Goal: Task Accomplishment & Management: Use online tool/utility

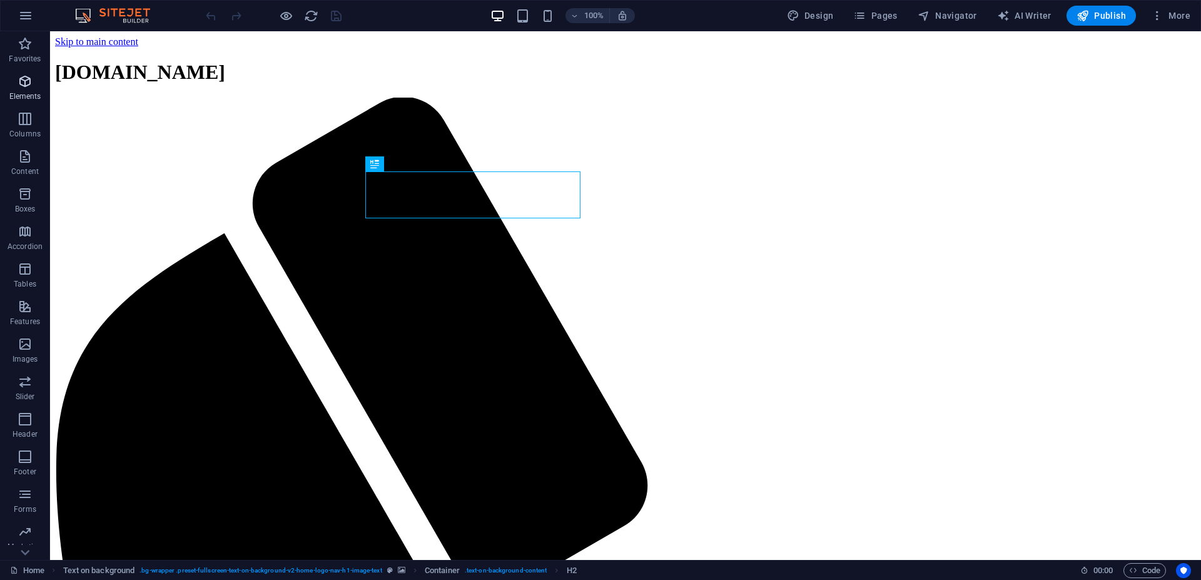
click at [24, 80] on icon "button" at bounding box center [25, 81] width 15 height 15
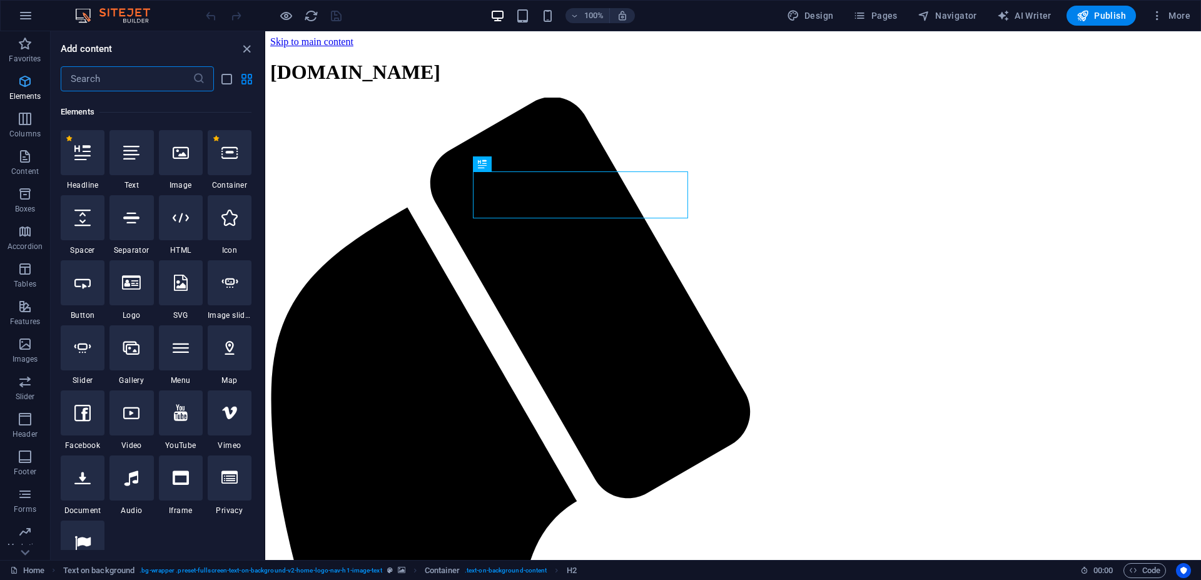
scroll to position [133, 0]
click at [31, 19] on icon "button" at bounding box center [25, 15] width 15 height 15
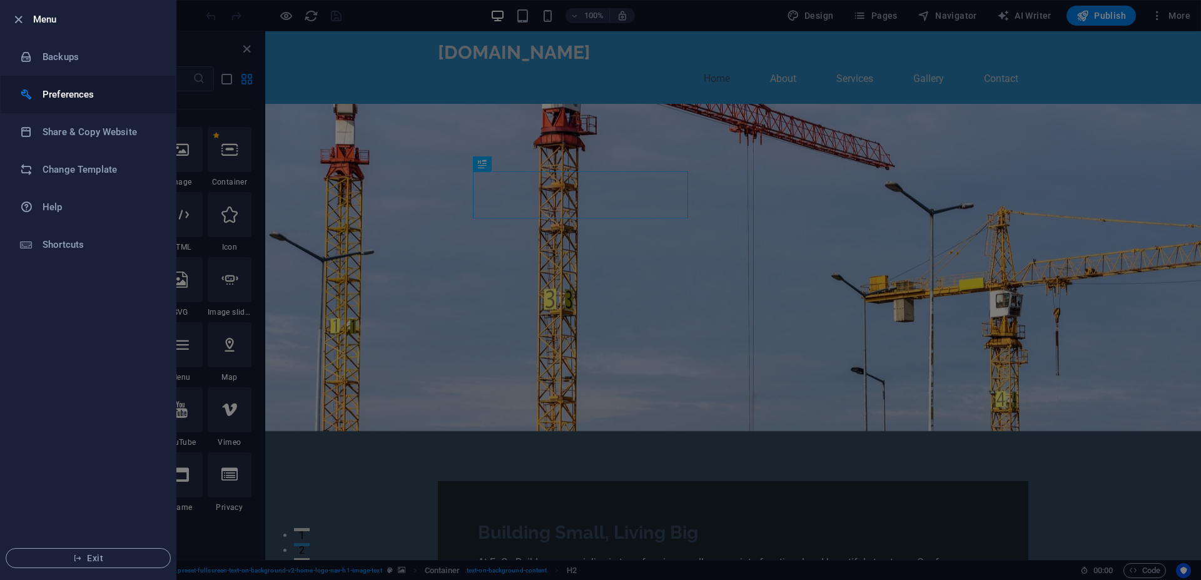
click at [54, 88] on h6 "Preferences" at bounding box center [101, 94] width 116 height 15
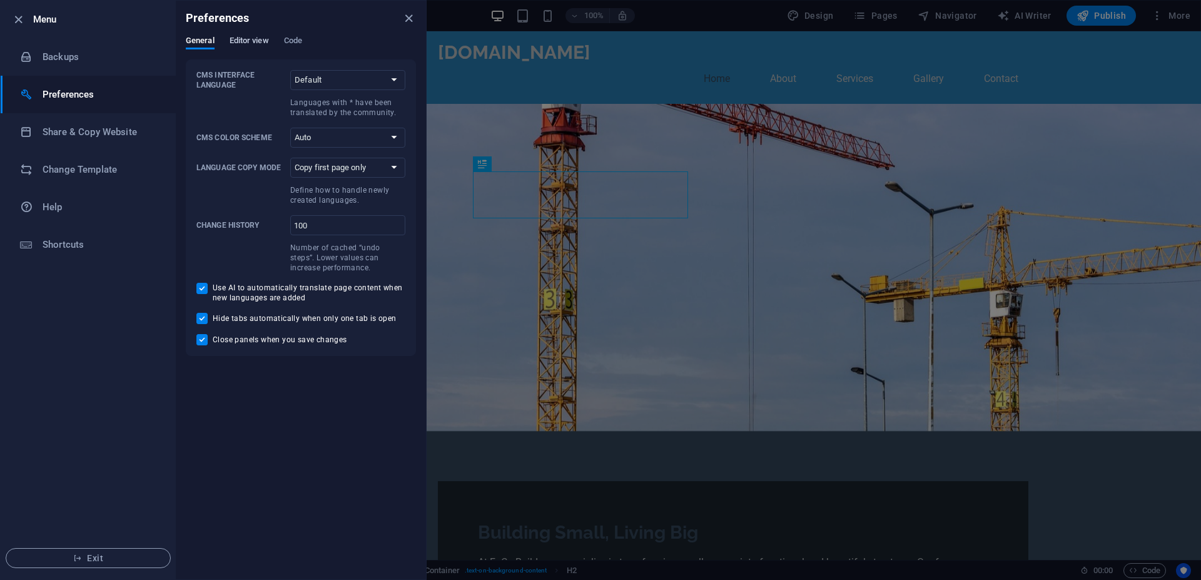
click at [256, 38] on span "Editor view" at bounding box center [249, 42] width 39 height 18
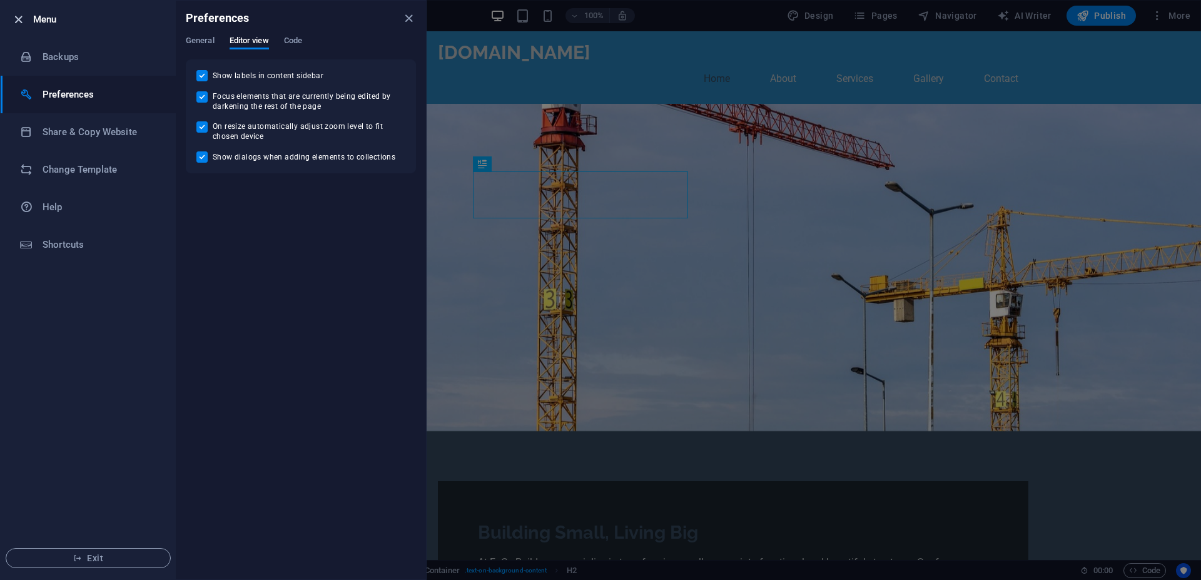
click at [23, 18] on icon "button" at bounding box center [18, 20] width 14 height 14
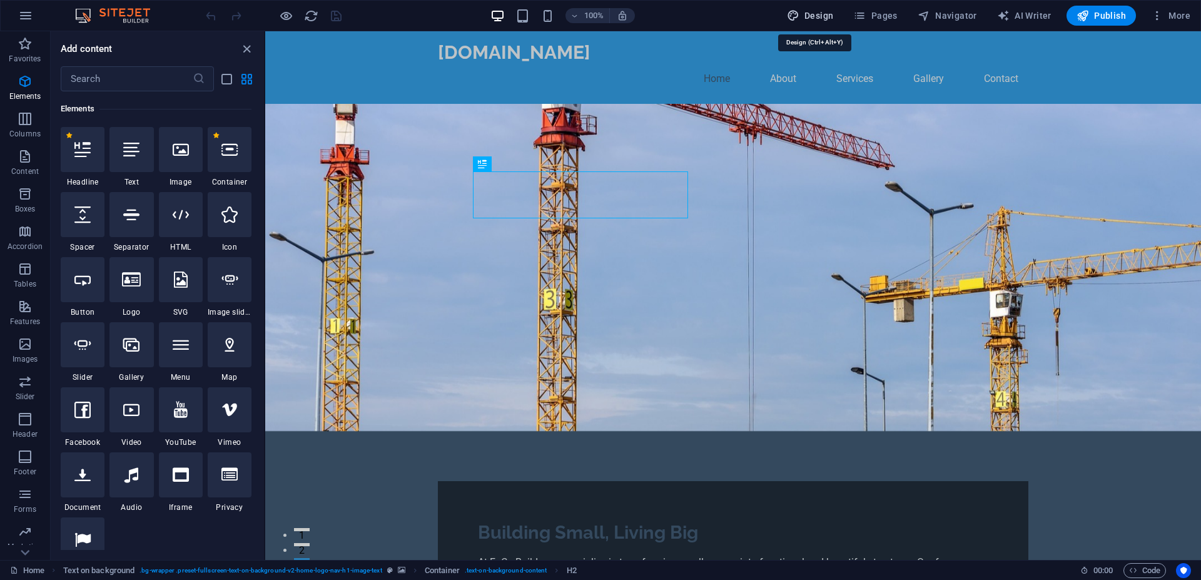
click at [808, 18] on span "Design" at bounding box center [810, 15] width 47 height 13
select select "px"
select select "200"
select select "px"
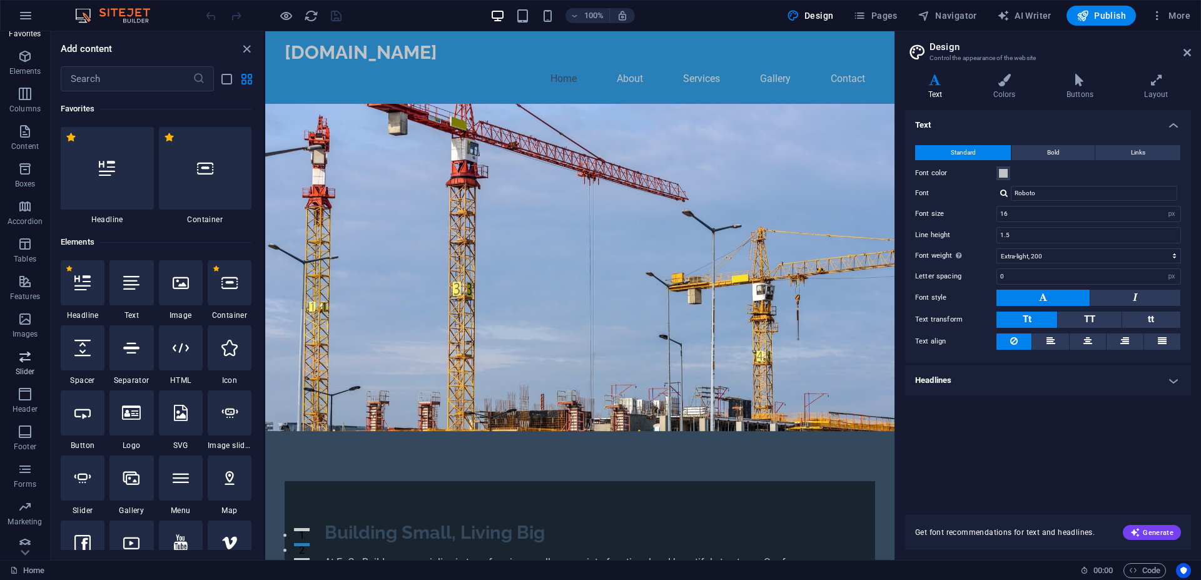
scroll to position [34, 0]
click at [943, 8] on button "Navigator" at bounding box center [947, 16] width 69 height 20
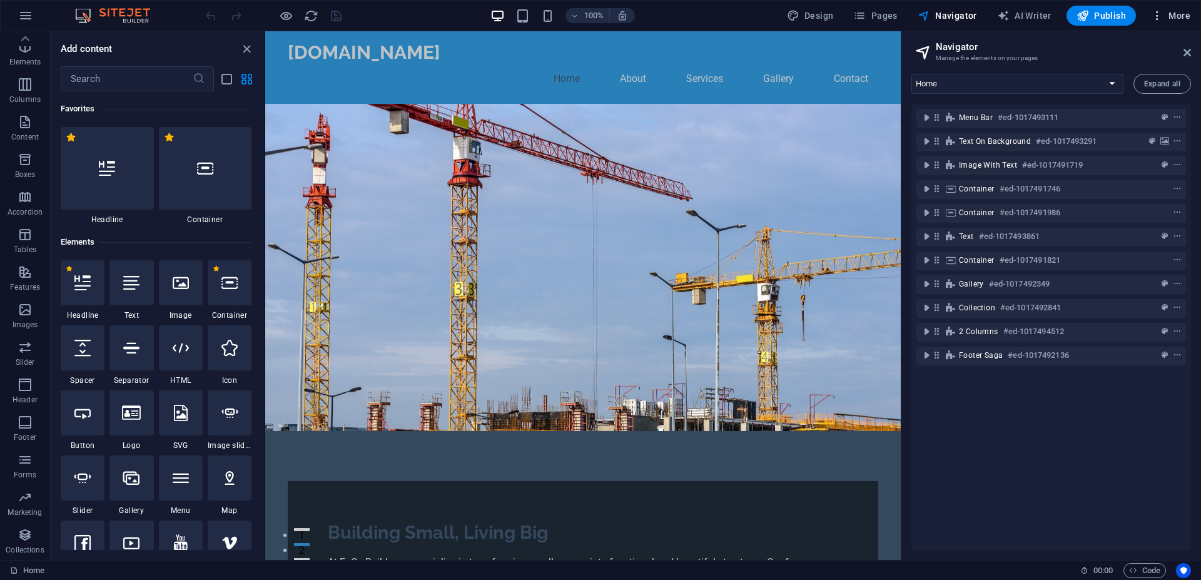
click at [1159, 12] on icon "button" at bounding box center [1157, 15] width 13 height 13
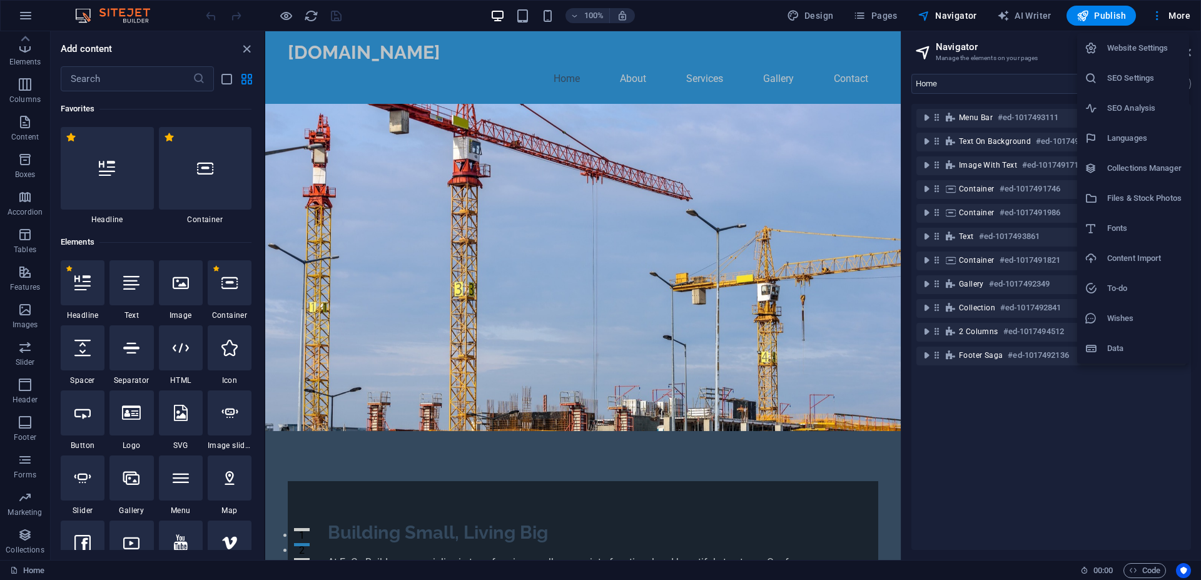
click at [1125, 261] on h6 "Content Import" at bounding box center [1144, 258] width 74 height 15
